Goal: Task Accomplishment & Management: Complete application form

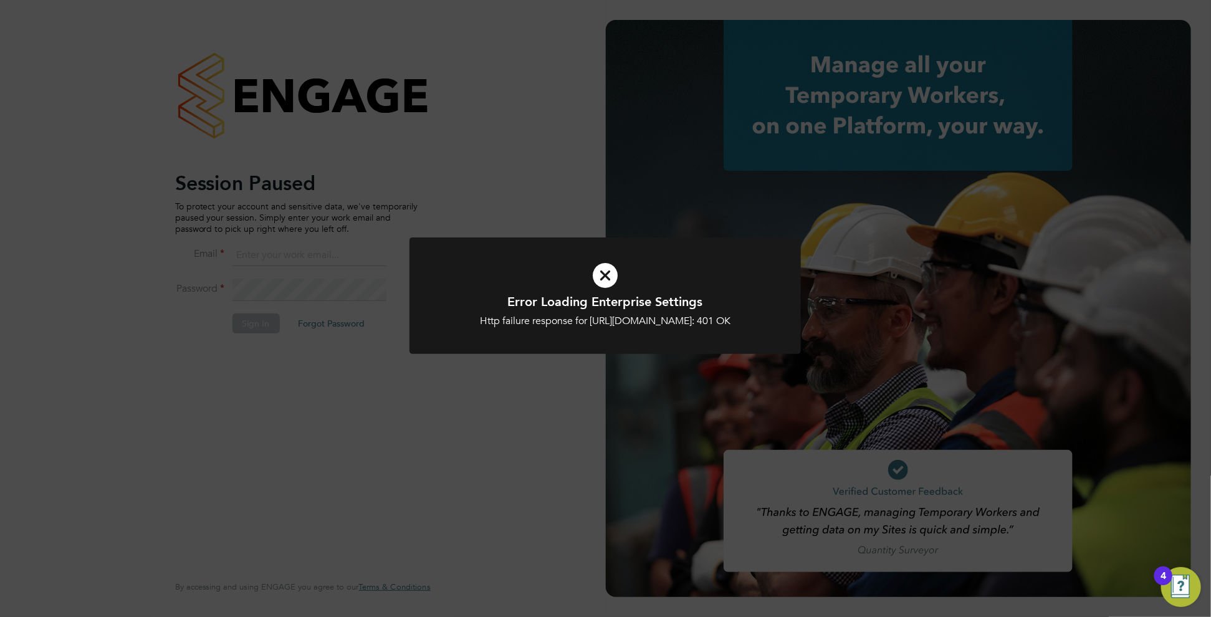
type input "c.carter@oandb.co.uk"
click at [595, 283] on icon at bounding box center [605, 275] width 324 height 49
click at [254, 314] on div "Error Loading Enterprise Settings Http failure response for https://oneillandbr…" at bounding box center [605, 308] width 1211 height 617
click at [603, 275] on icon at bounding box center [605, 275] width 324 height 49
click at [603, 280] on icon at bounding box center [605, 275] width 324 height 49
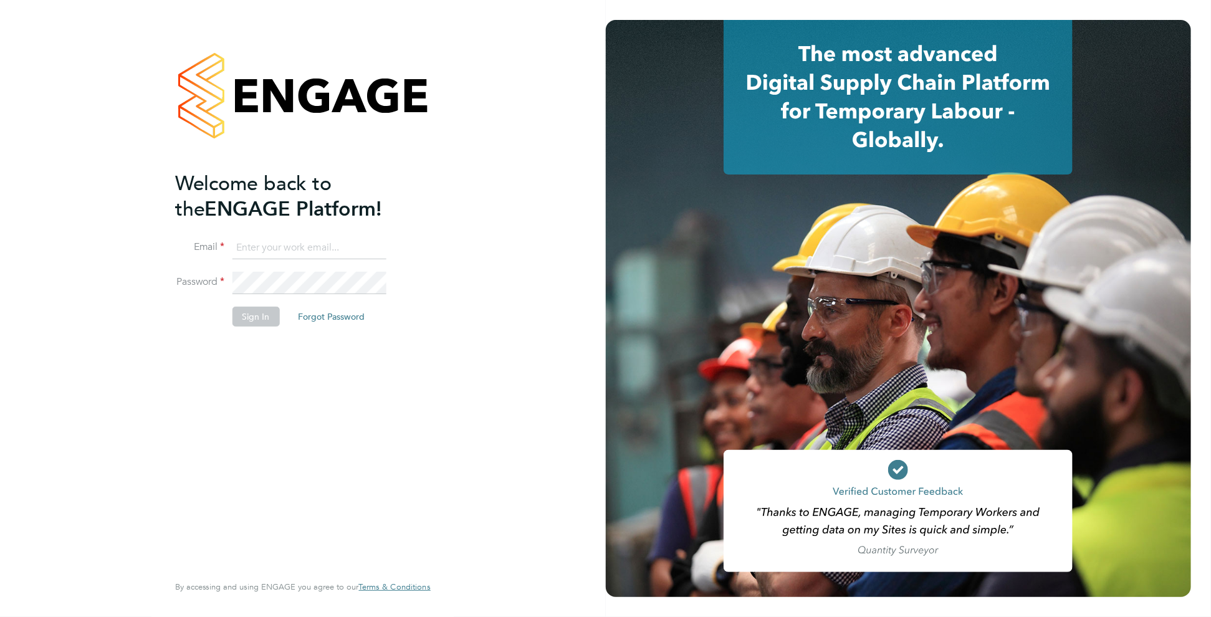
type input "c.carter@oandb.co.uk"
click at [248, 313] on button "Sign In" at bounding box center [256, 317] width 47 height 20
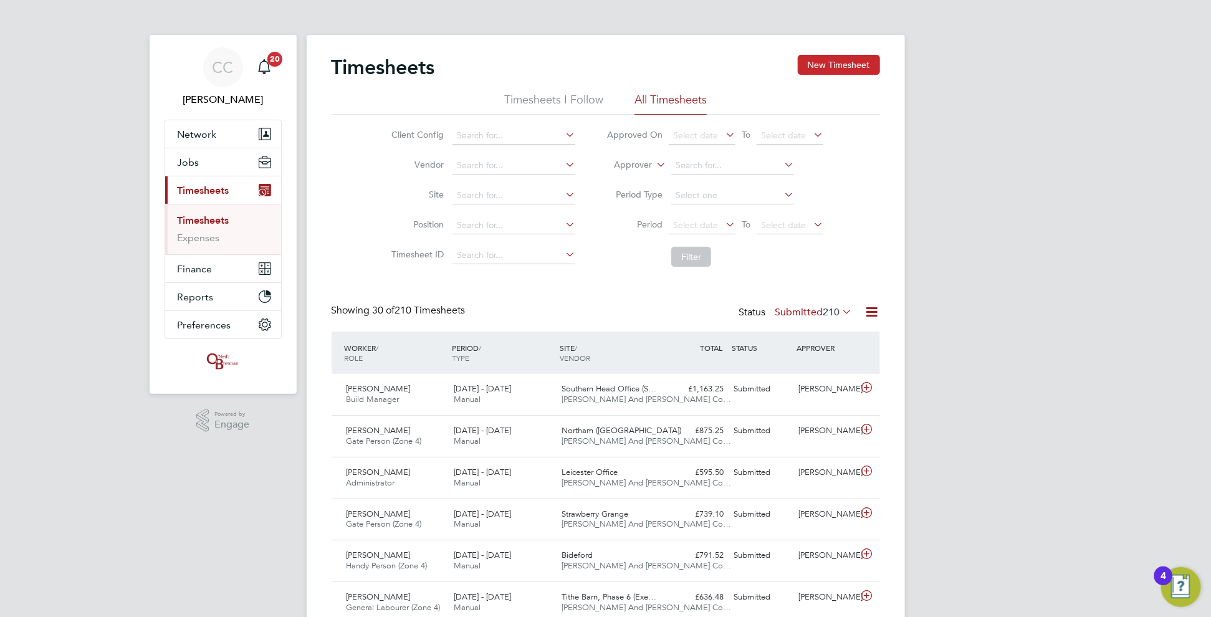
click at [868, 63] on button "New Timesheet" at bounding box center [839, 65] width 82 height 20
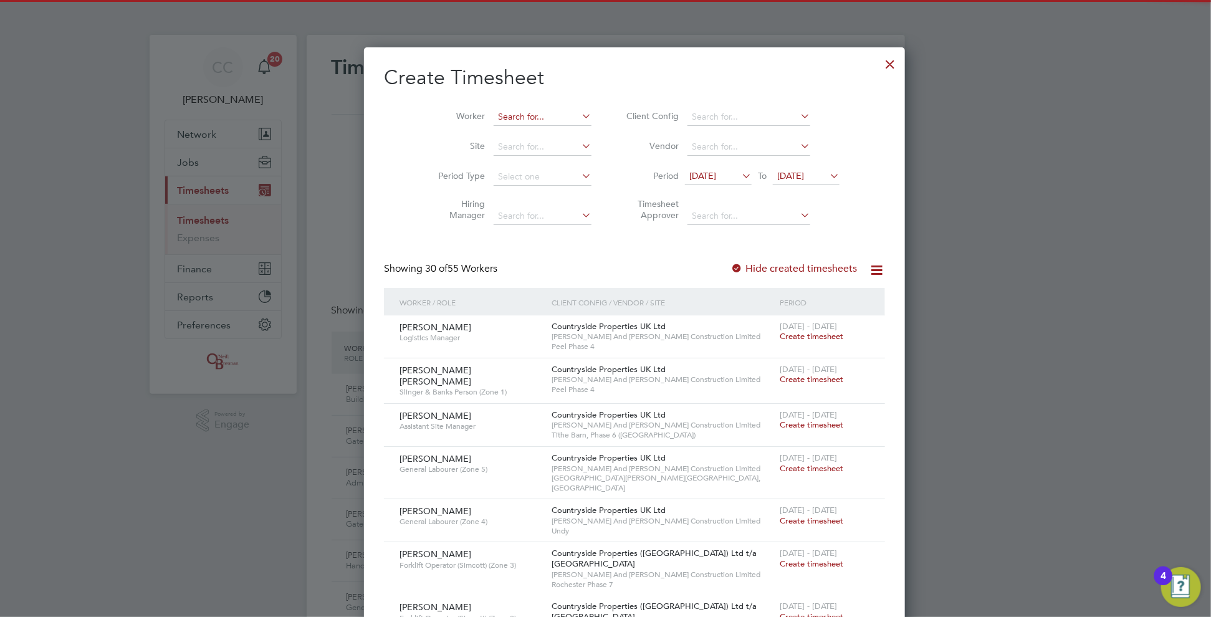
click at [517, 110] on input at bounding box center [543, 116] width 98 height 17
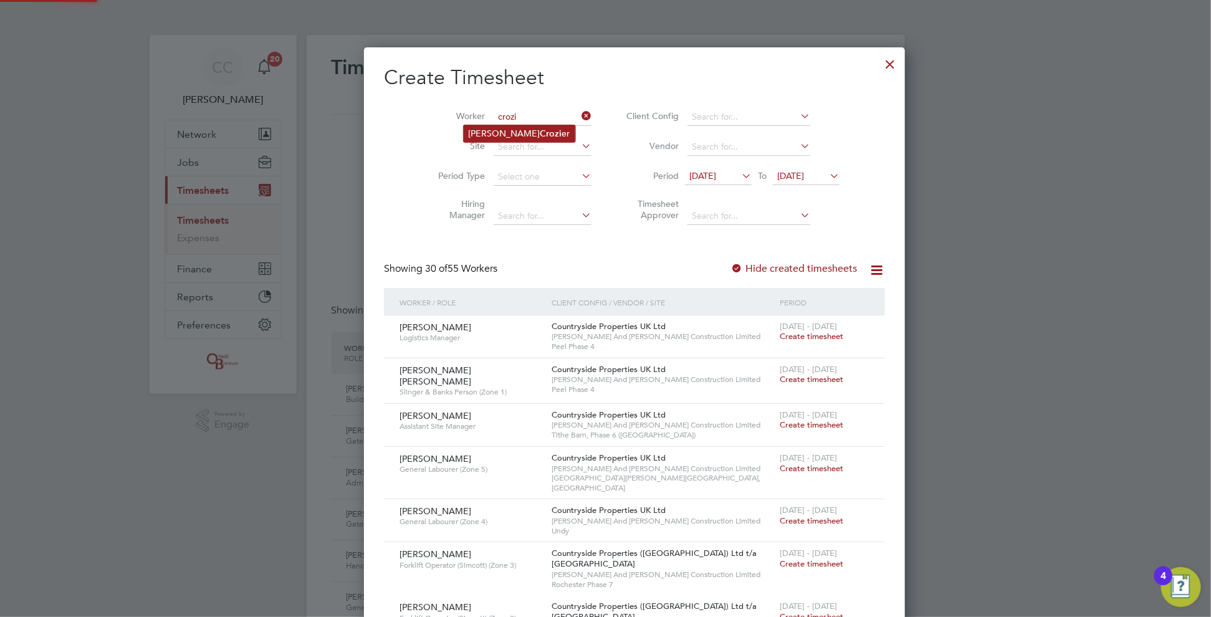
click at [496, 130] on li "[PERSON_NAME] er" at bounding box center [520, 133] width 112 height 17
type input "[PERSON_NAME]"
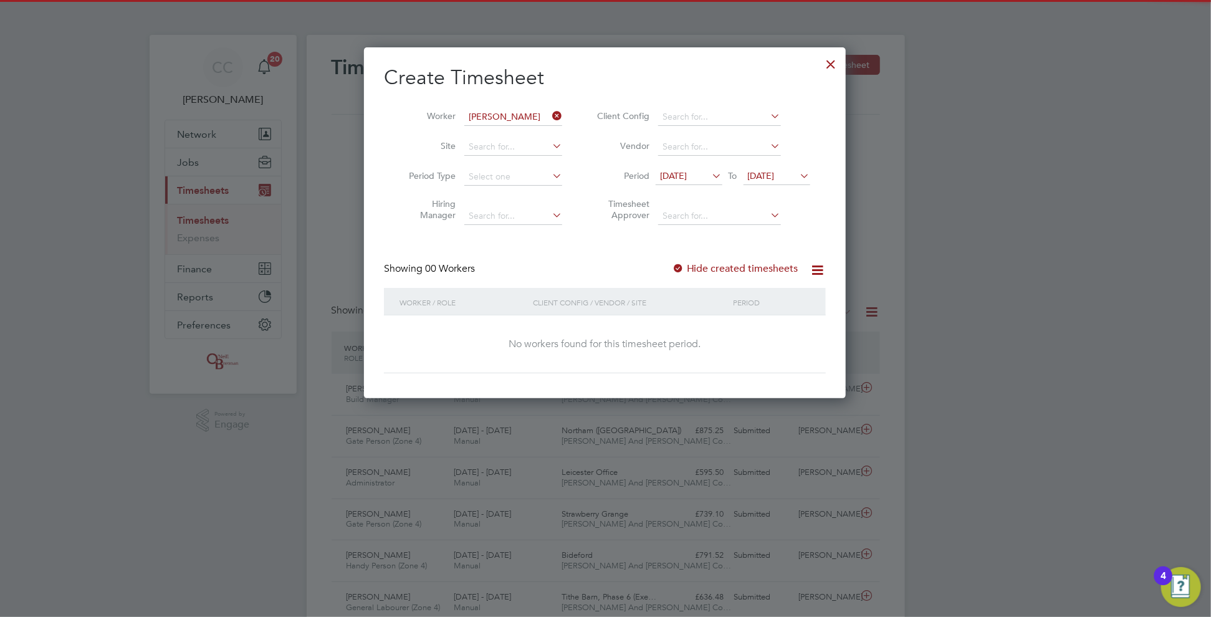
click at [703, 274] on div "Hide created timesheets" at bounding box center [736, 268] width 129 height 13
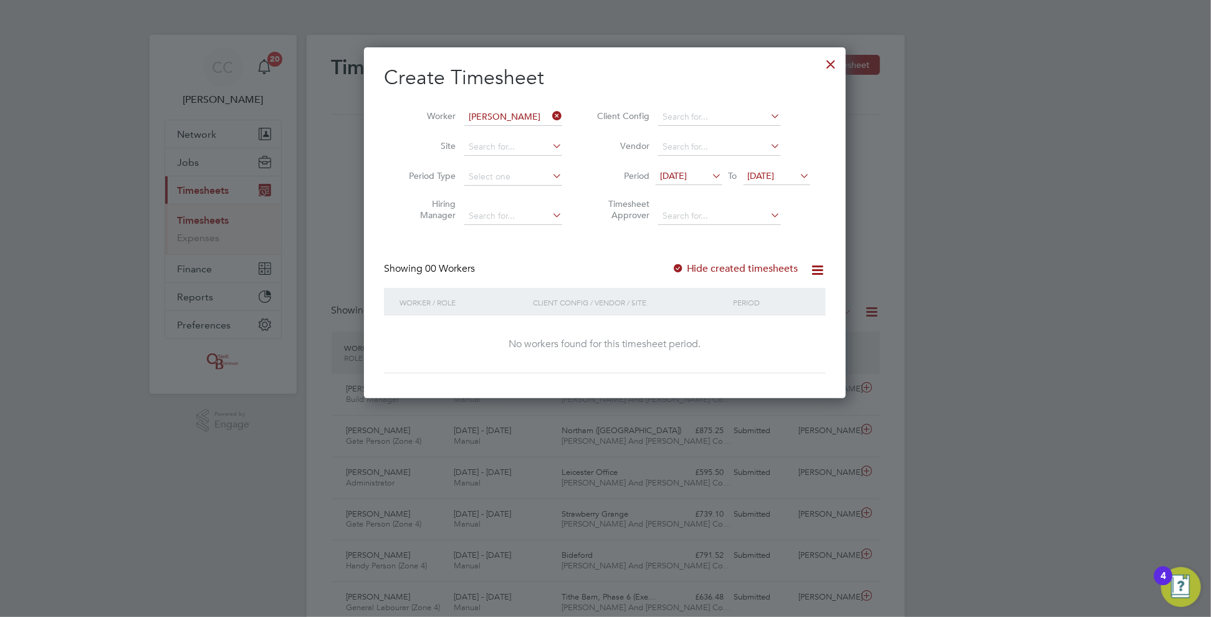
click at [703, 272] on label "Hide created timesheets" at bounding box center [735, 268] width 127 height 12
click at [702, 267] on label "Hide created timesheets" at bounding box center [735, 268] width 127 height 12
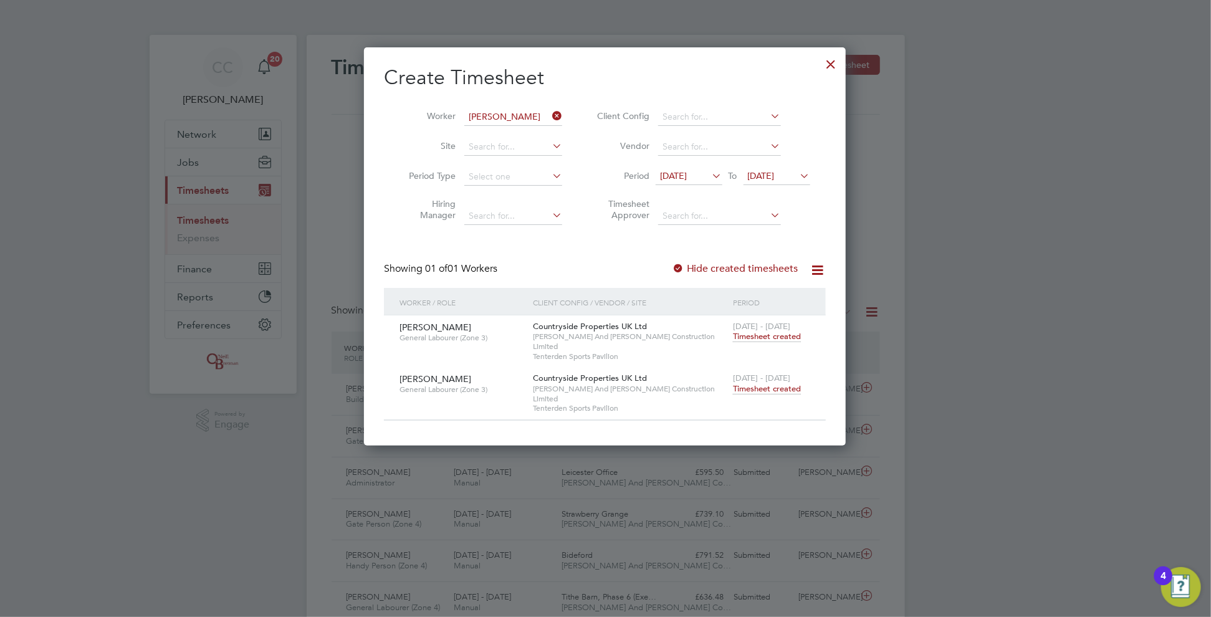
click at [770, 383] on span "Timesheet created" at bounding box center [767, 388] width 68 height 11
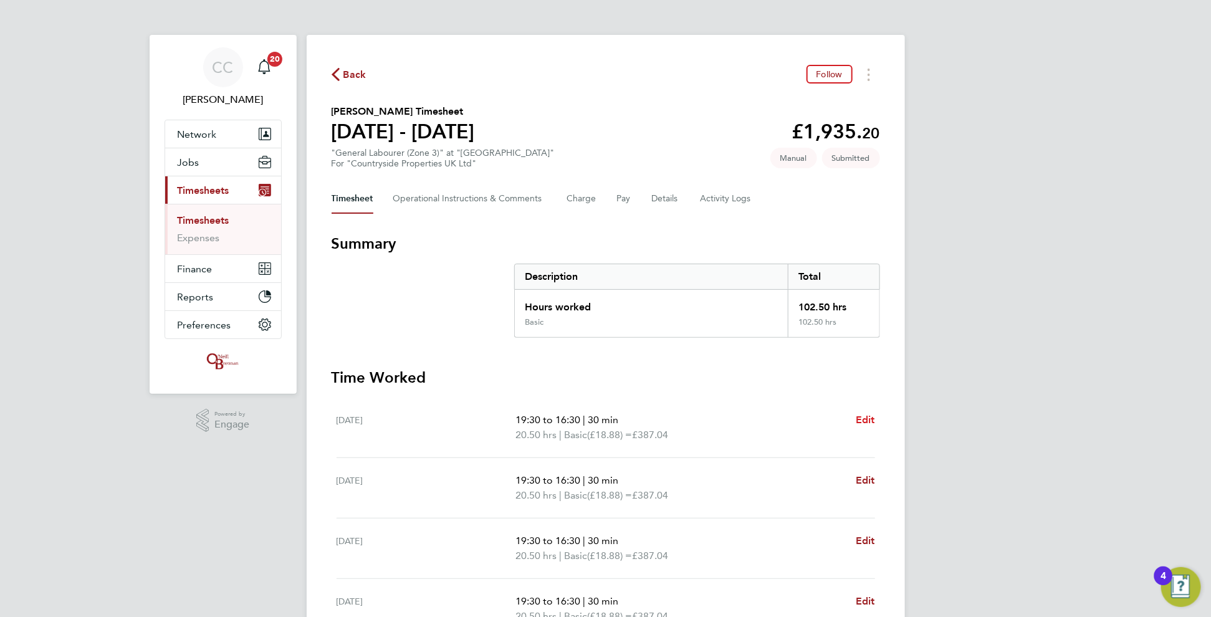
click at [860, 422] on span "Edit" at bounding box center [865, 420] width 19 height 12
select select "30"
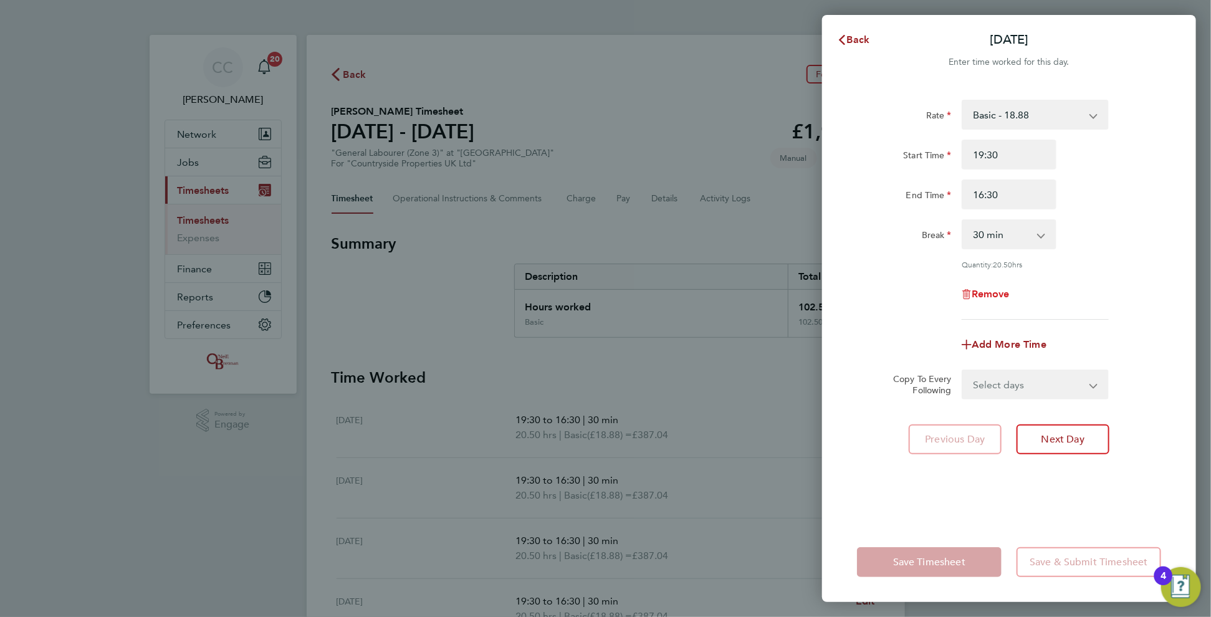
click at [997, 295] on span "Remove" at bounding box center [991, 294] width 38 height 12
select select "null"
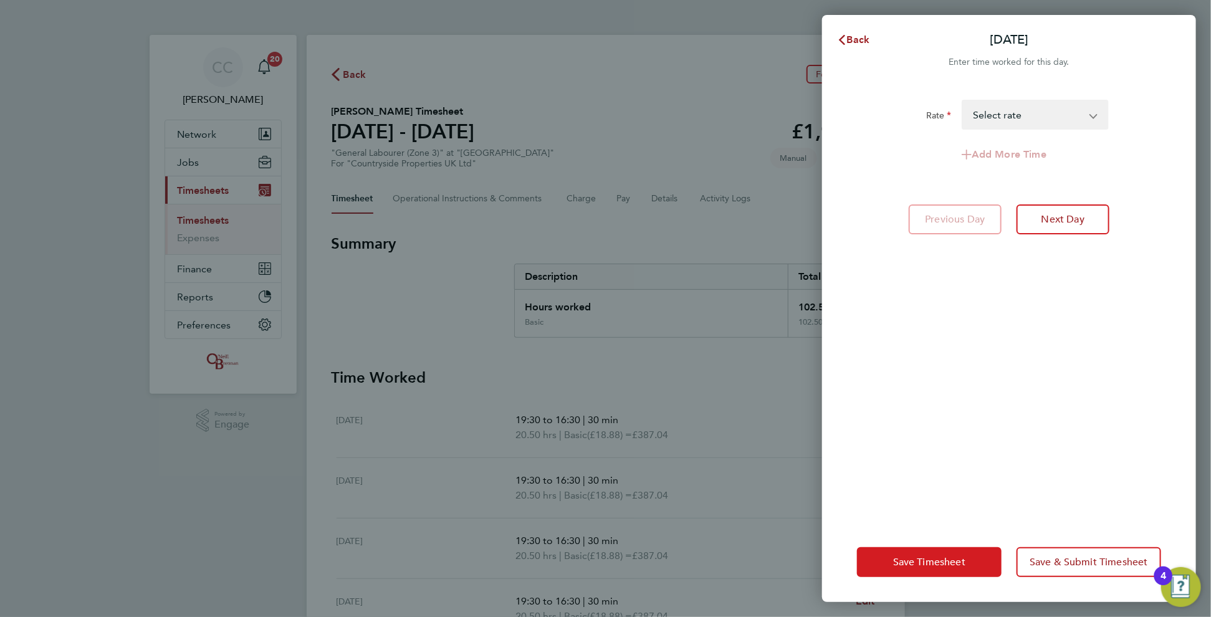
click at [936, 560] on span "Save Timesheet" at bounding box center [929, 562] width 72 height 12
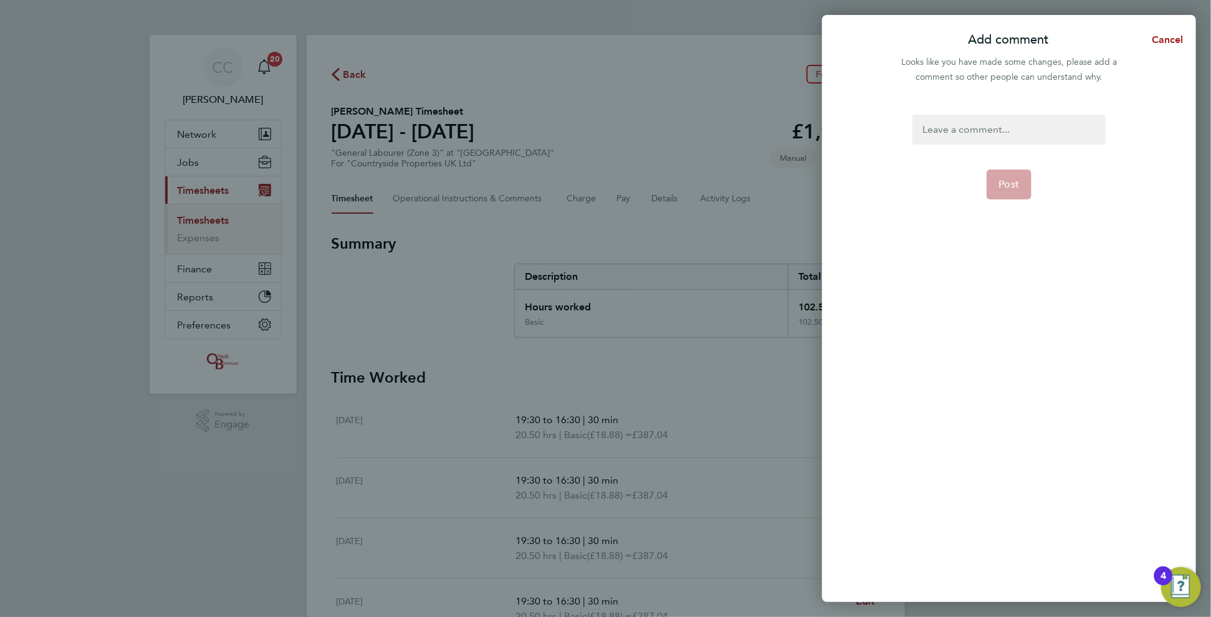
click at [1009, 123] on div at bounding box center [1009, 130] width 193 height 30
click at [1008, 124] on div at bounding box center [1009, 130] width 193 height 30
click at [999, 178] on button "Post" at bounding box center [1010, 185] width 46 height 30
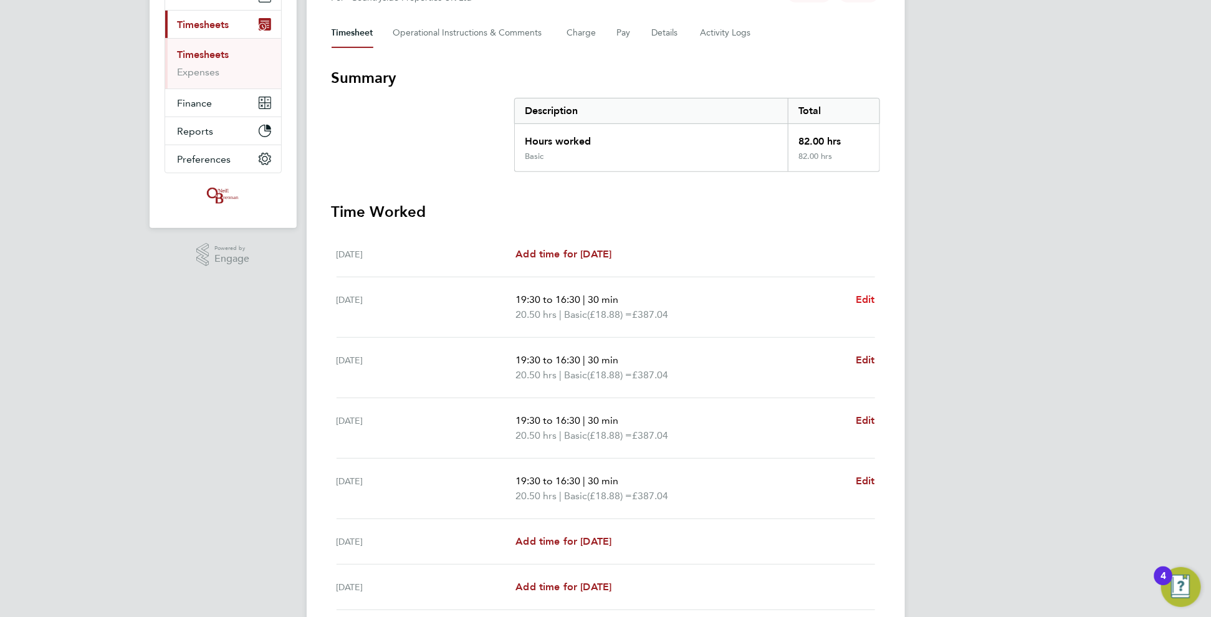
click at [861, 295] on span "Edit" at bounding box center [865, 300] width 19 height 12
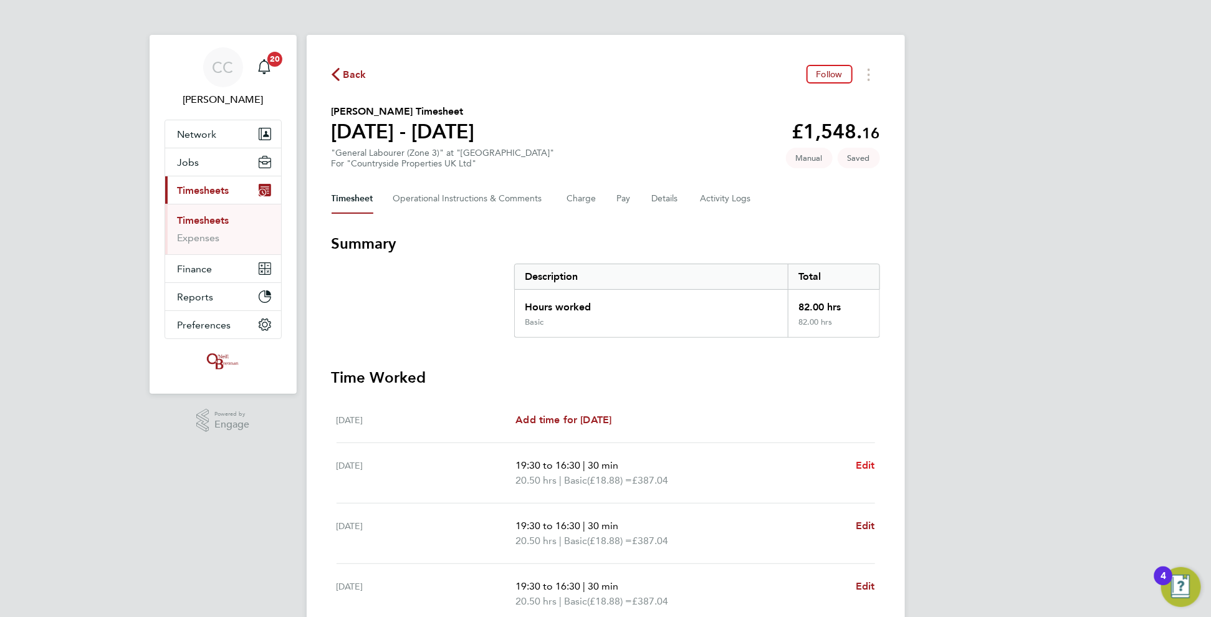
select select "30"
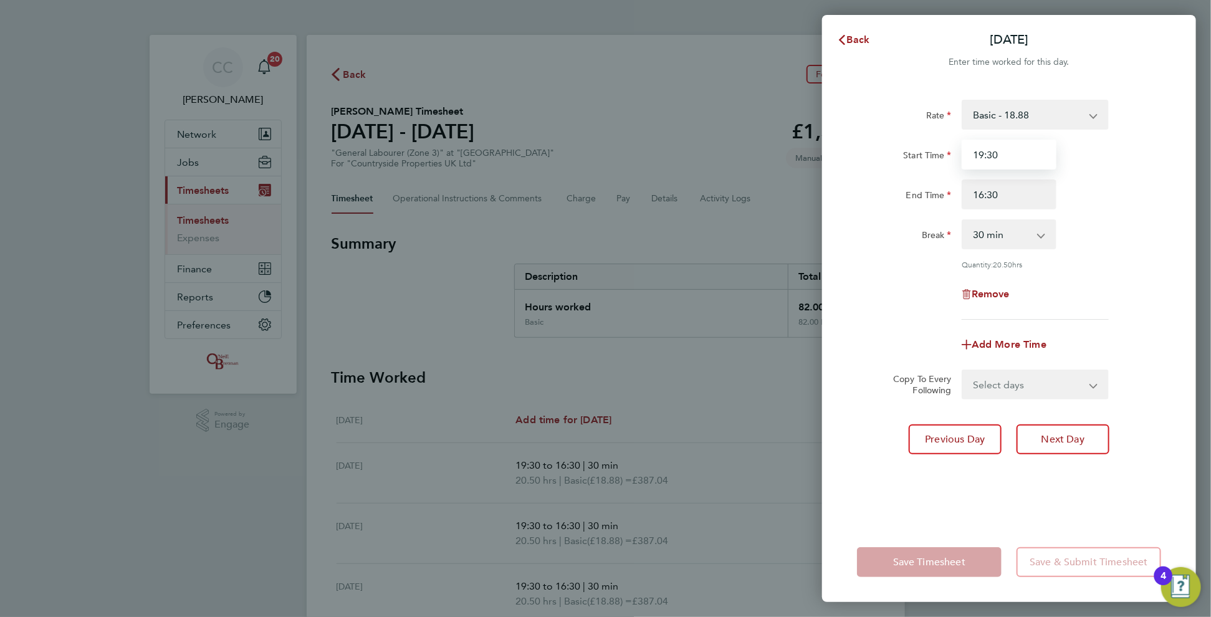
click at [982, 157] on input "19:30" at bounding box center [1009, 155] width 95 height 30
type input "07:30"
click at [1093, 304] on div "Remove" at bounding box center [1009, 294] width 314 height 30
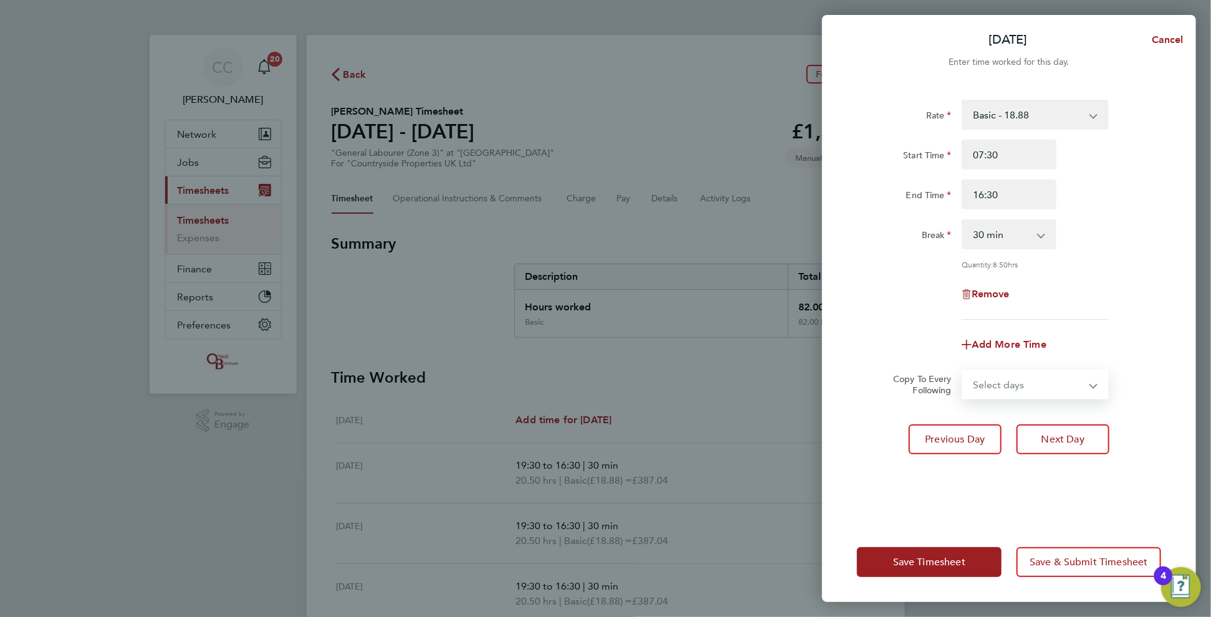
click at [990, 380] on select "Select days Day Weekday (Mon-Fri) Weekend (Sat-Sun) [DATE] [DATE] [DATE] [DATE]…" at bounding box center [1028, 384] width 131 height 27
select select "WEEKDAY"
click at [963, 371] on select "Select days Day Weekday (Mon-Fri) Weekend (Sat-Sun) [DATE] [DATE] [DATE] [DATE]…" at bounding box center [1028, 384] width 131 height 27
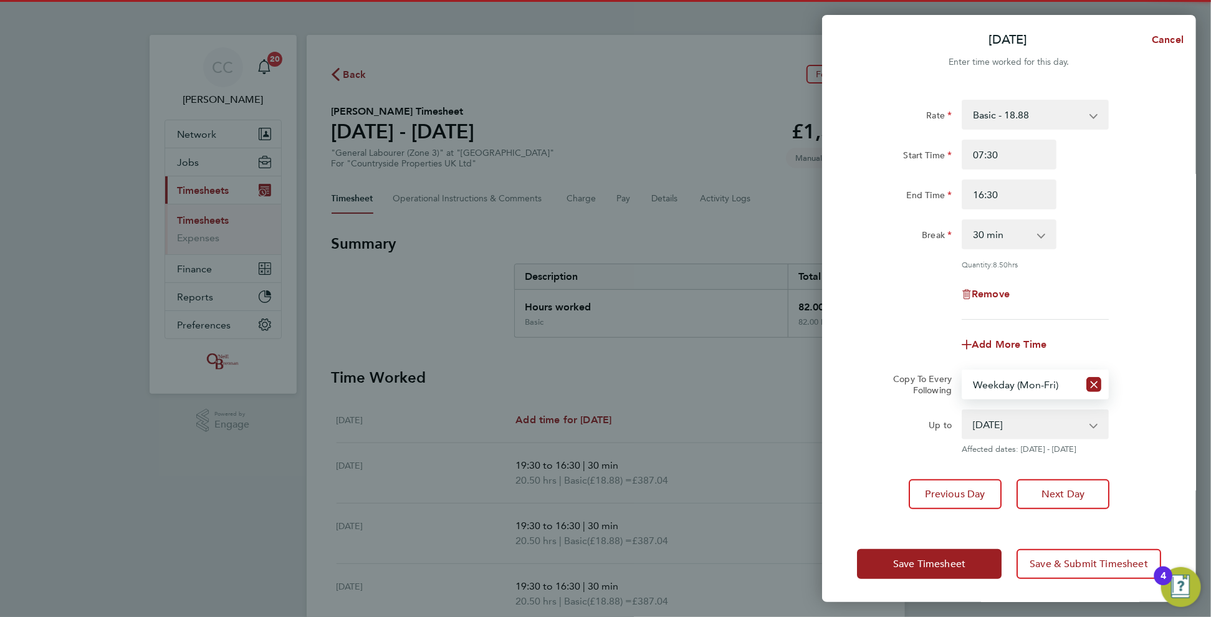
click at [986, 428] on select "[DATE] [DATE] [DATE] [DATE] [DATE]" at bounding box center [1028, 424] width 130 height 27
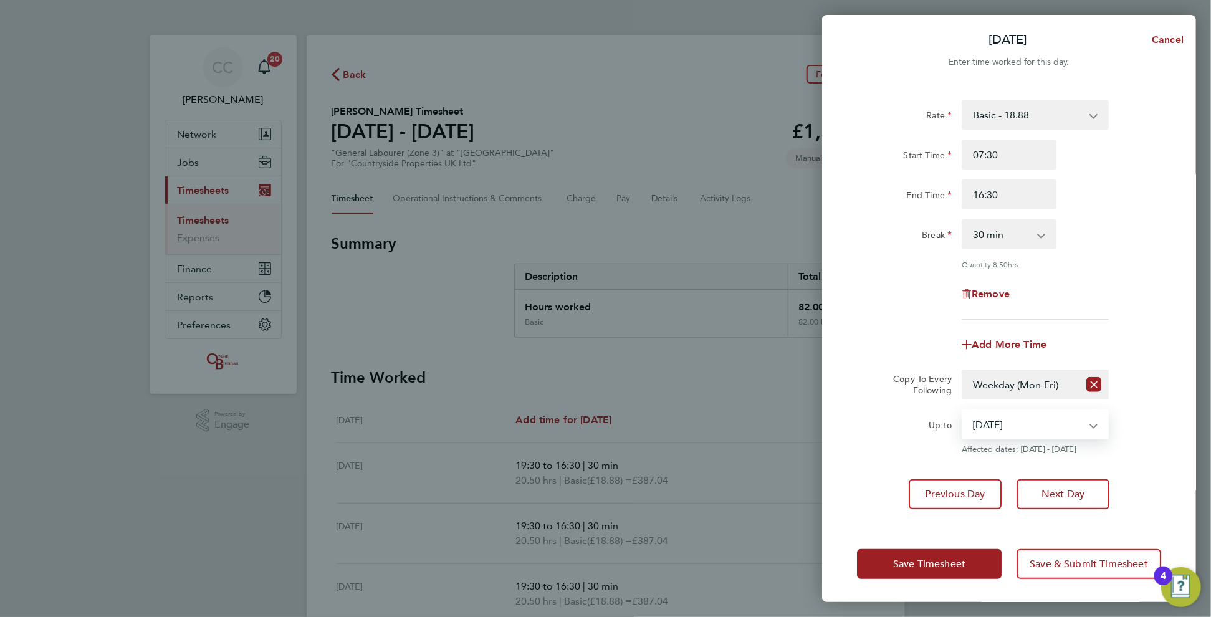
select select "[DATE]"
click at [963, 411] on select "[DATE] [DATE] [DATE] [DATE] [DATE]" at bounding box center [1028, 424] width 130 height 27
click at [948, 565] on span "Save Timesheet" at bounding box center [929, 564] width 72 height 12
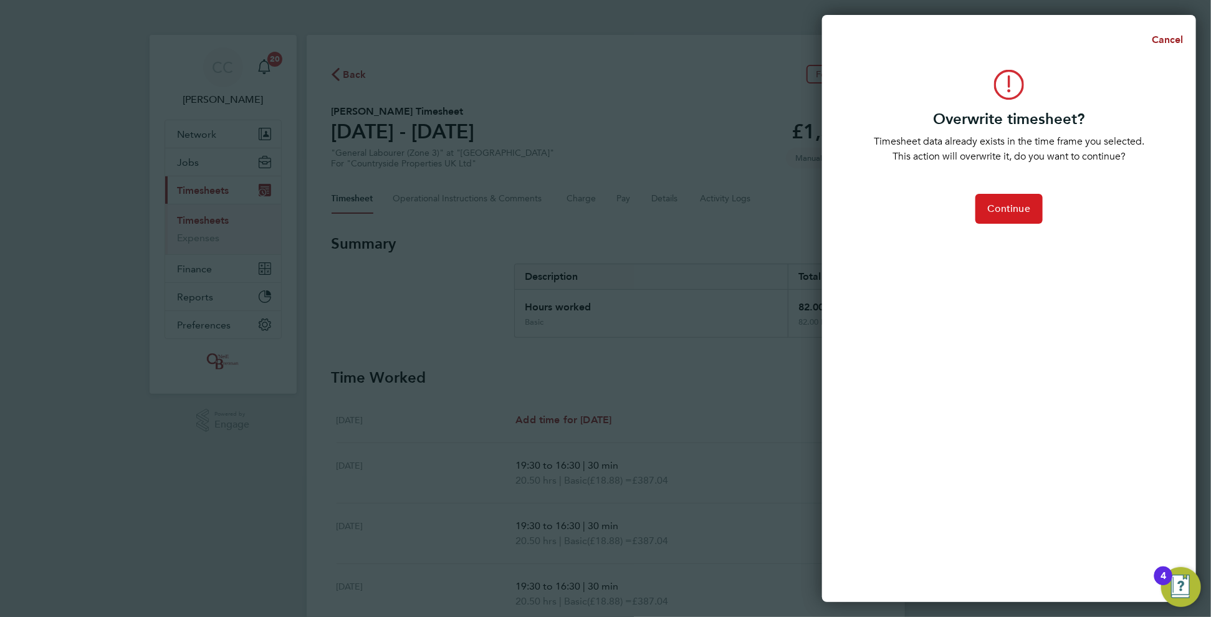
click at [1020, 209] on span "Continue" at bounding box center [1009, 209] width 42 height 12
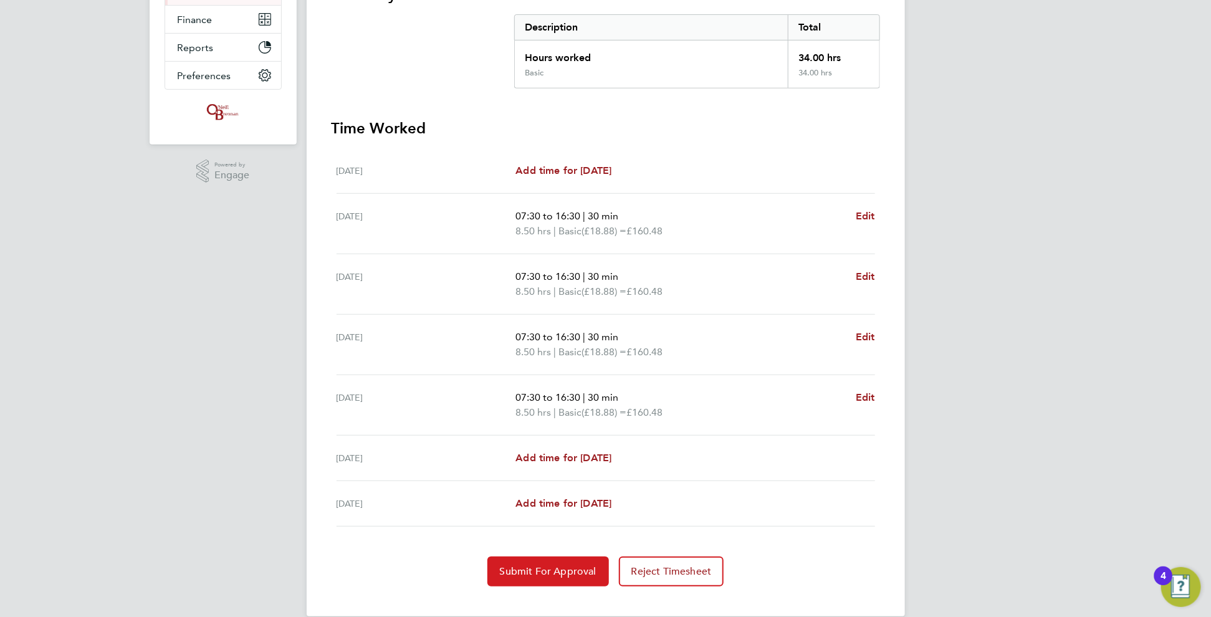
click at [535, 571] on span "Submit For Approval" at bounding box center [548, 571] width 97 height 12
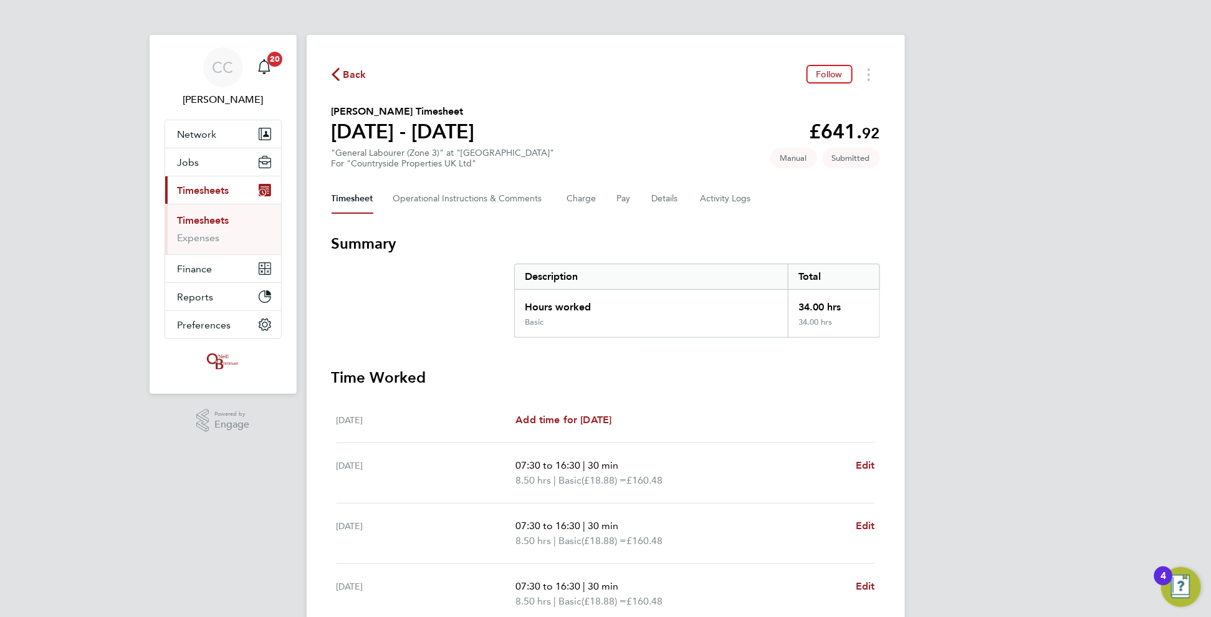
click at [341, 71] on span "Back" at bounding box center [349, 74] width 35 height 12
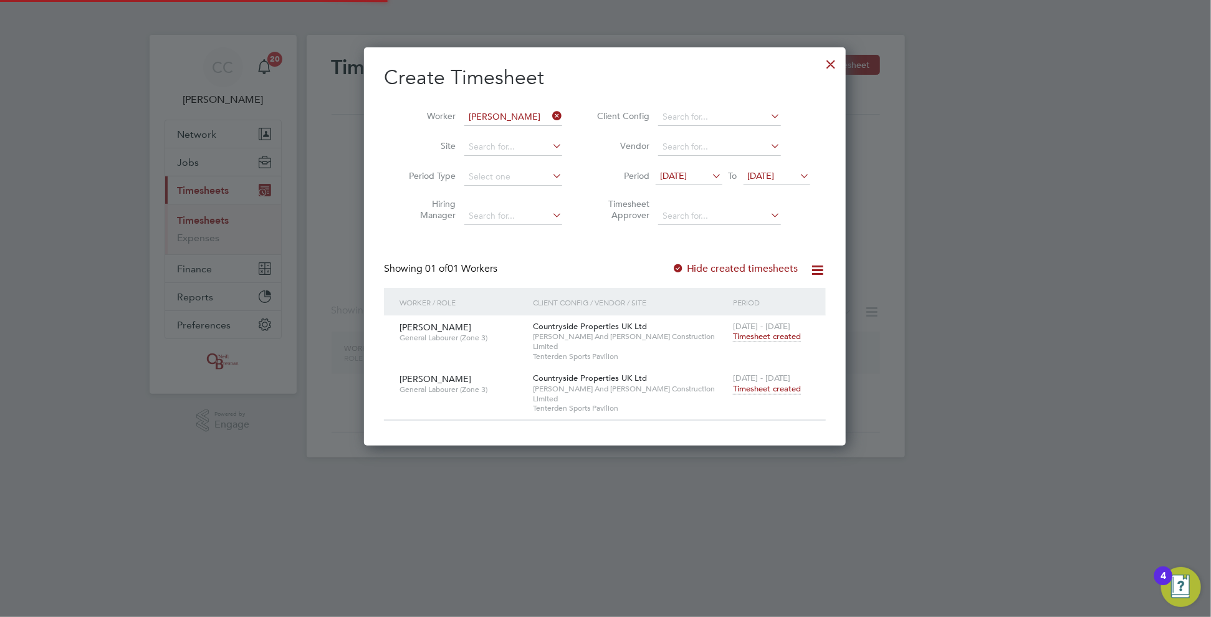
scroll to position [378, 483]
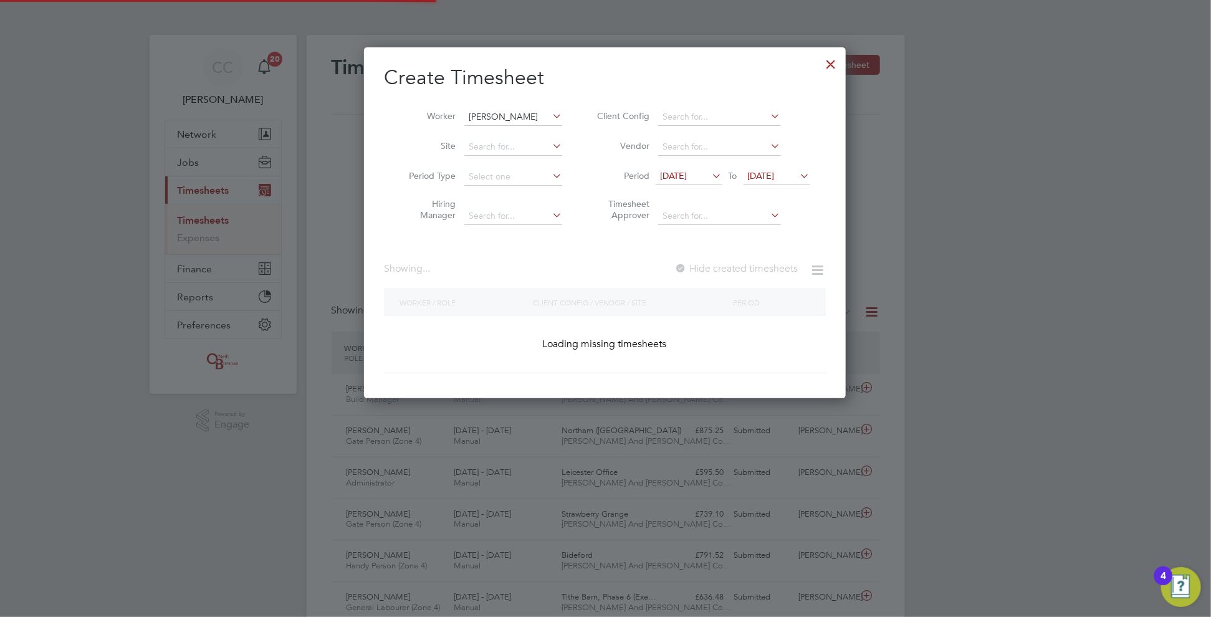
click at [482, 113] on input "[PERSON_NAME]" at bounding box center [513, 116] width 98 height 17
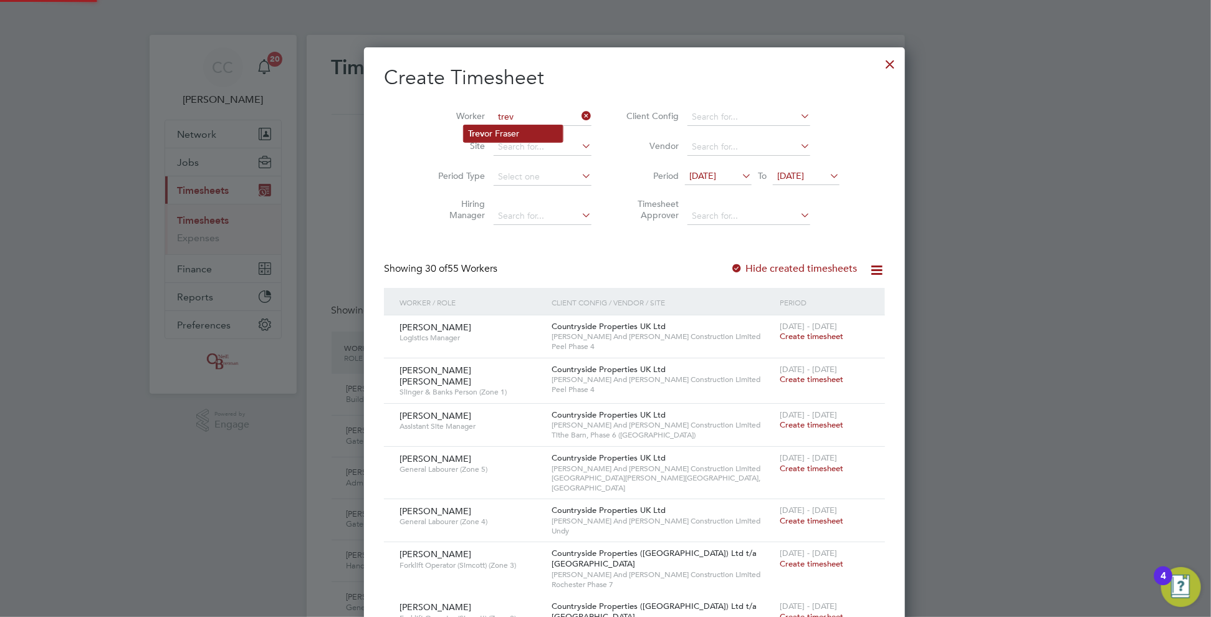
click at [504, 137] on li "Trev or Fraser" at bounding box center [513, 133] width 99 height 17
type input "[PERSON_NAME]"
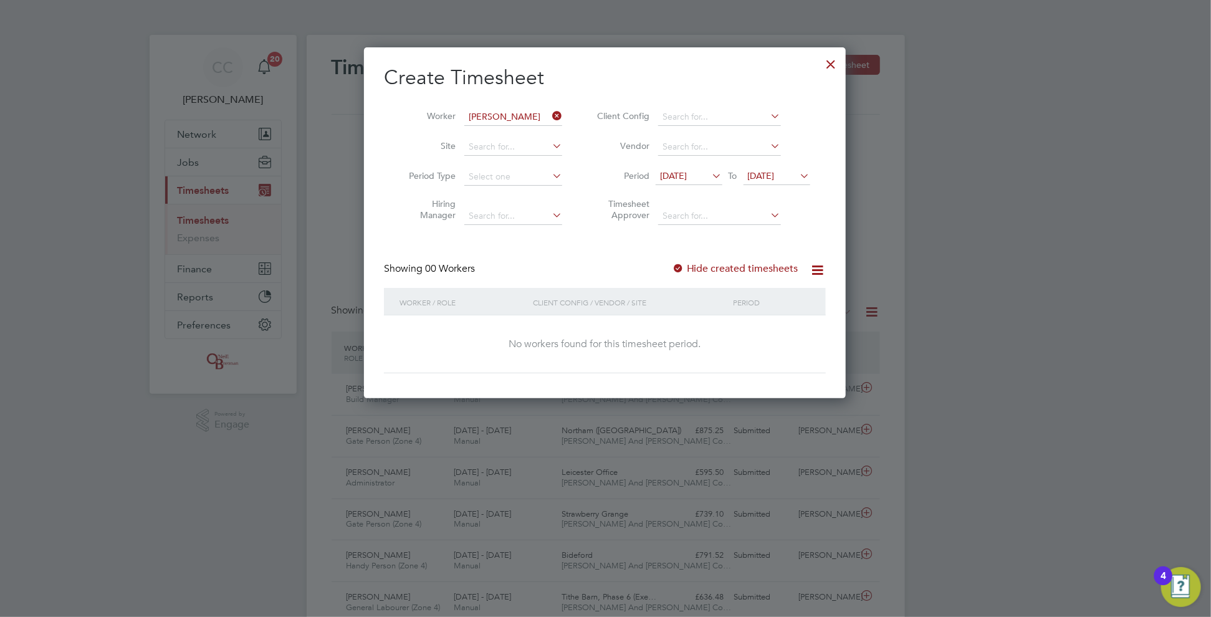
click at [682, 264] on div at bounding box center [678, 269] width 12 height 12
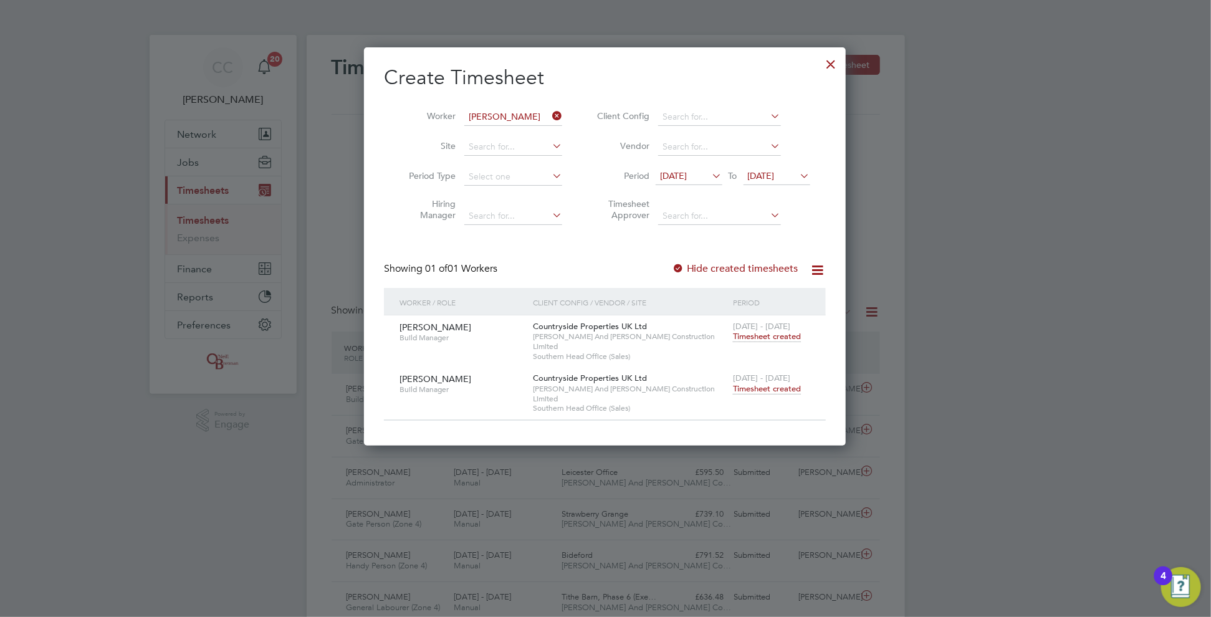
click at [743, 383] on span "Timesheet created" at bounding box center [767, 388] width 68 height 11
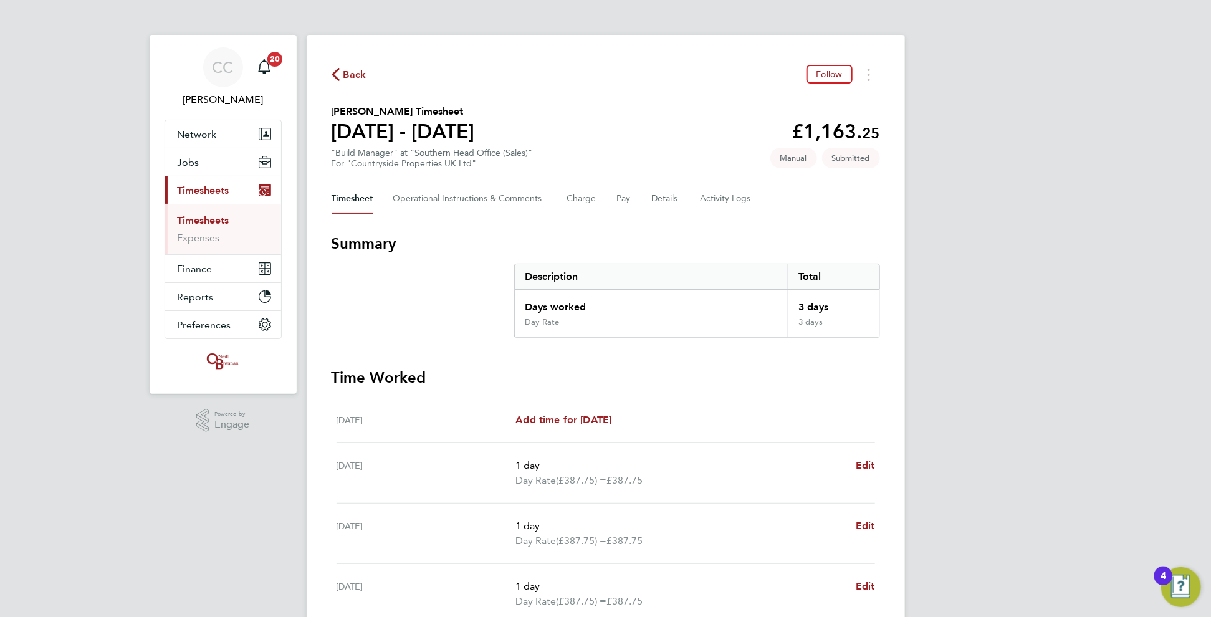
click at [350, 69] on span "Back" at bounding box center [354, 74] width 23 height 15
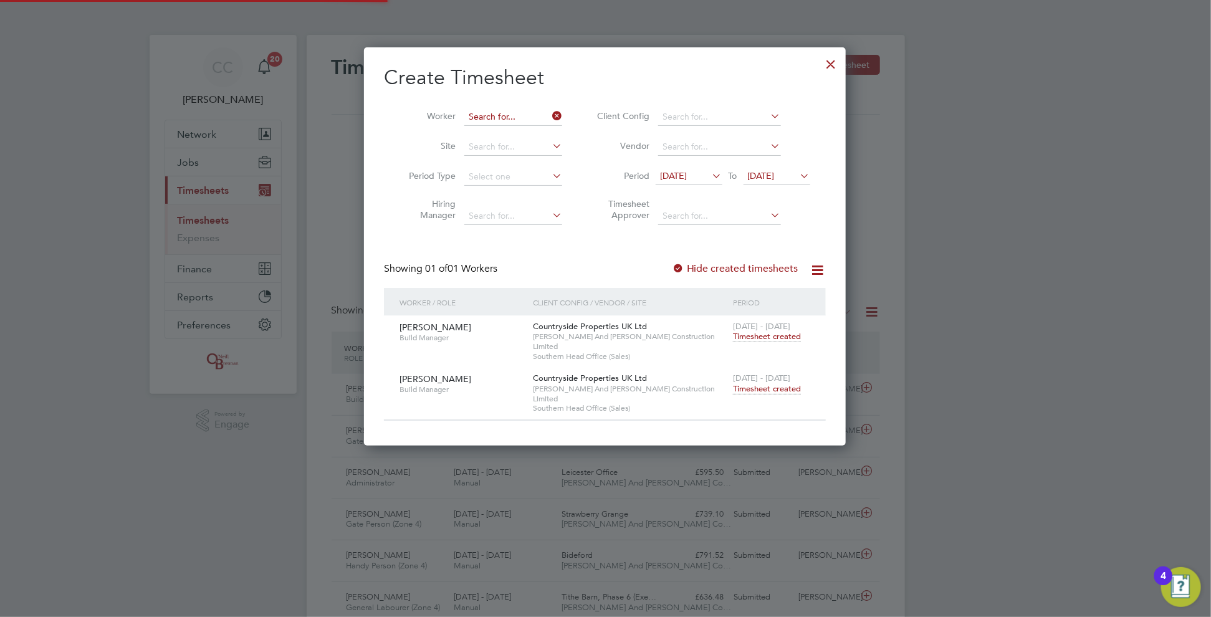
scroll to position [31, 108]
click at [505, 117] on input at bounding box center [513, 116] width 98 height 17
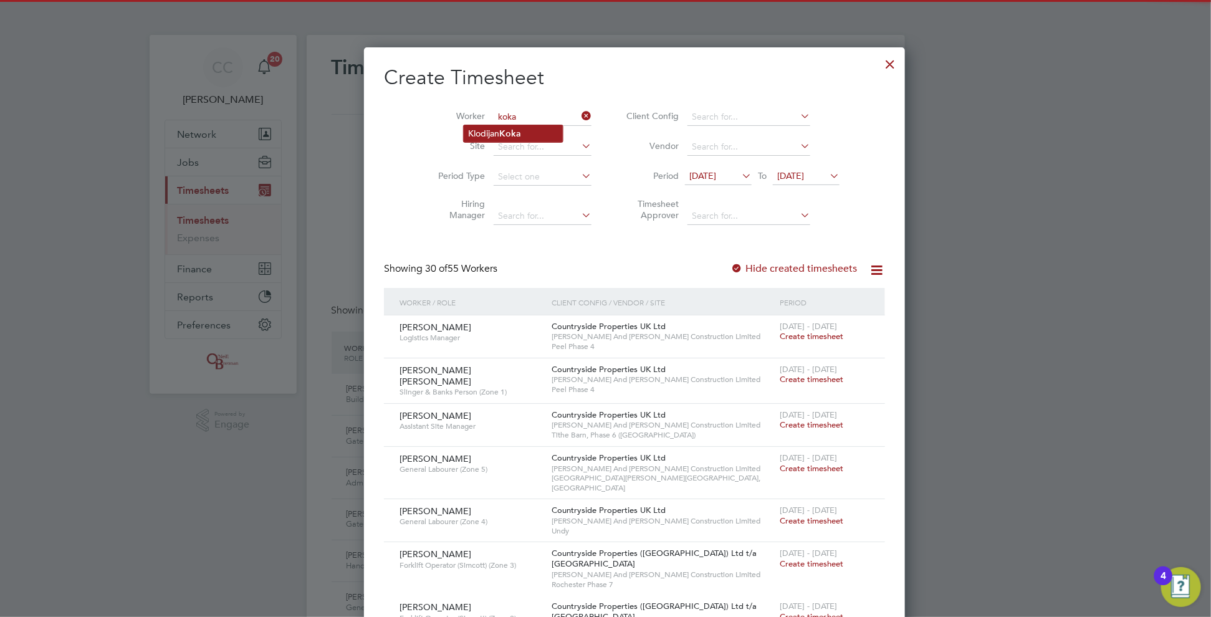
click at [478, 128] on li "[PERSON_NAME]" at bounding box center [513, 133] width 99 height 17
type input "[PERSON_NAME]"
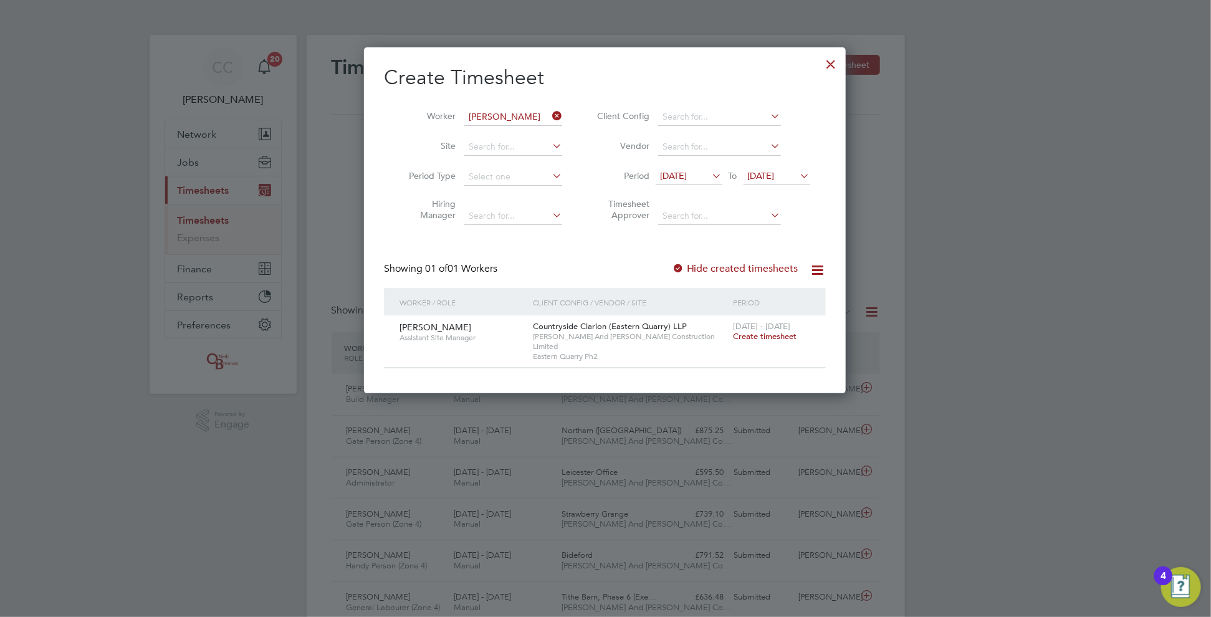
click at [832, 51] on div at bounding box center [831, 61] width 22 height 22
